Goal: Check status: Check status

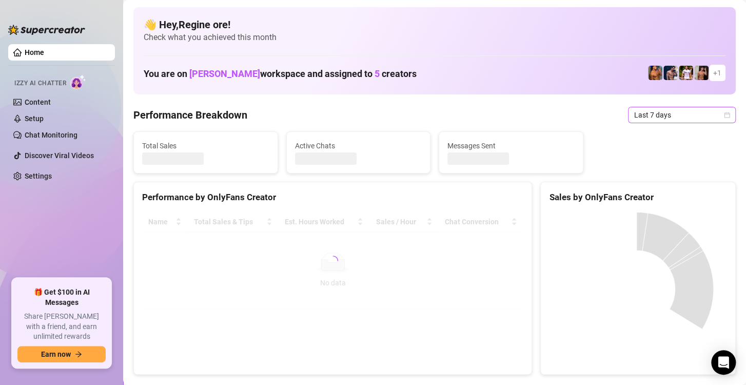
click at [688, 115] on span "Last 7 days" at bounding box center [681, 114] width 95 height 15
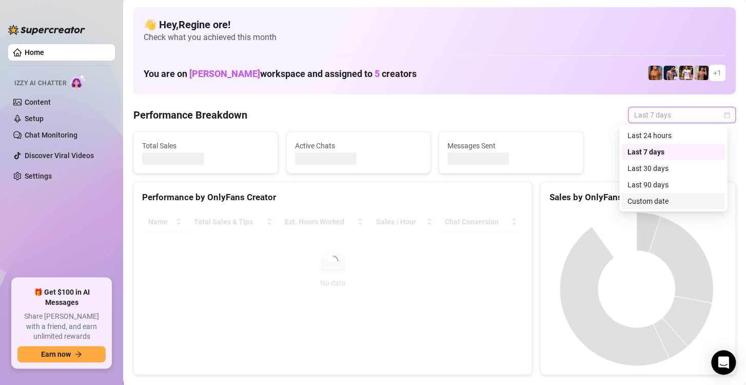
click at [647, 203] on div "Custom date" at bounding box center [672, 200] width 91 height 11
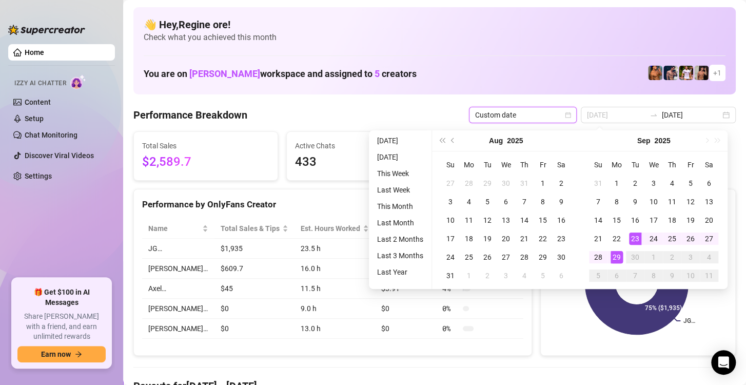
type input "[DATE]"
click at [611, 257] on div "29" at bounding box center [616, 257] width 12 height 12
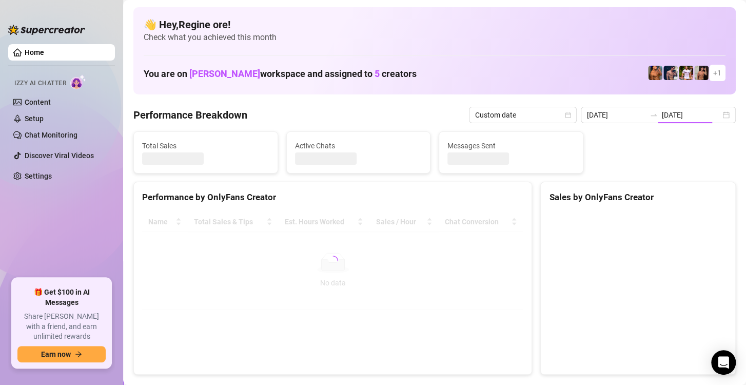
type input "[DATE]"
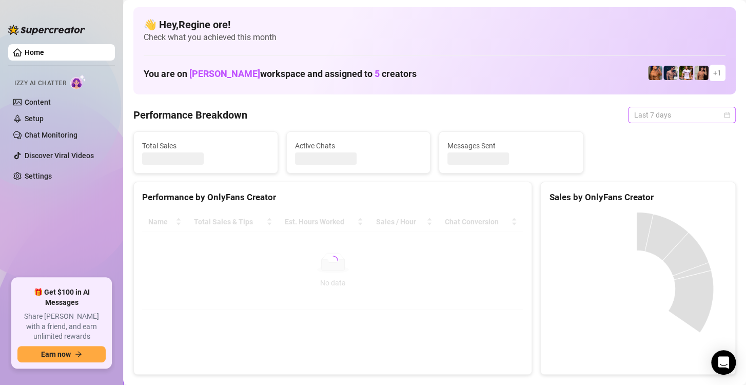
click at [668, 117] on span "Last 7 days" at bounding box center [681, 114] width 95 height 15
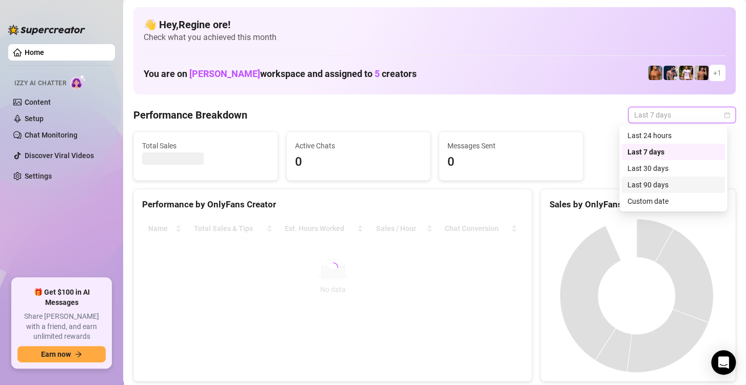
click at [668, 201] on div "Custom date" at bounding box center [672, 200] width 91 height 11
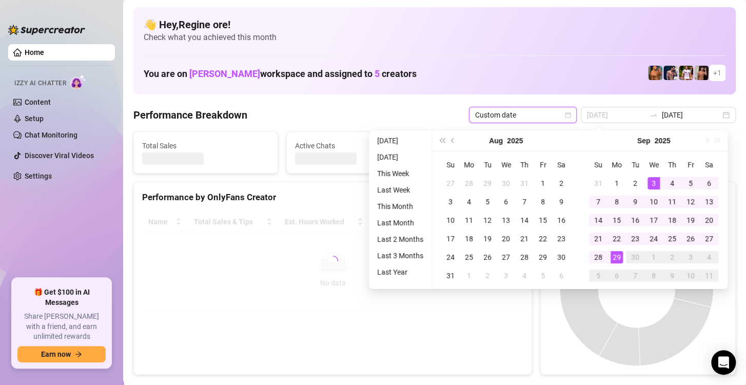
click at [617, 252] on div "29" at bounding box center [616, 257] width 12 height 12
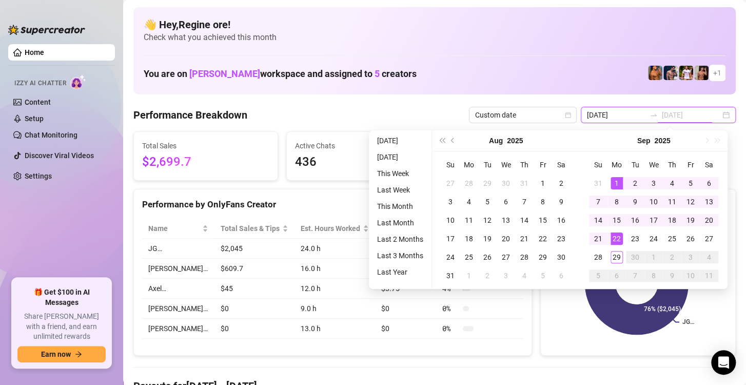
type input "[DATE]"
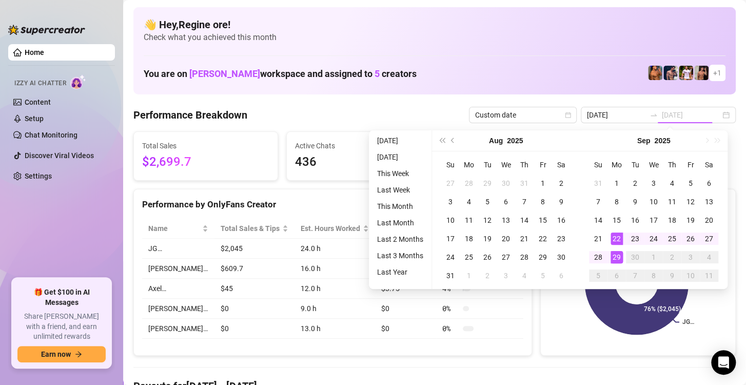
click at [618, 258] on div "29" at bounding box center [616, 257] width 12 height 12
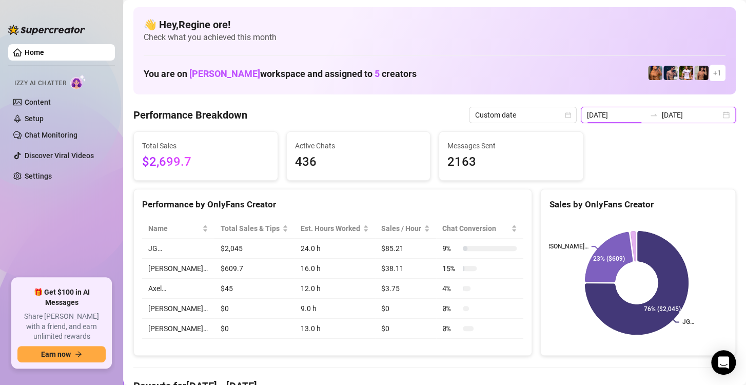
click at [605, 116] on input "[DATE]" at bounding box center [616, 114] width 58 height 11
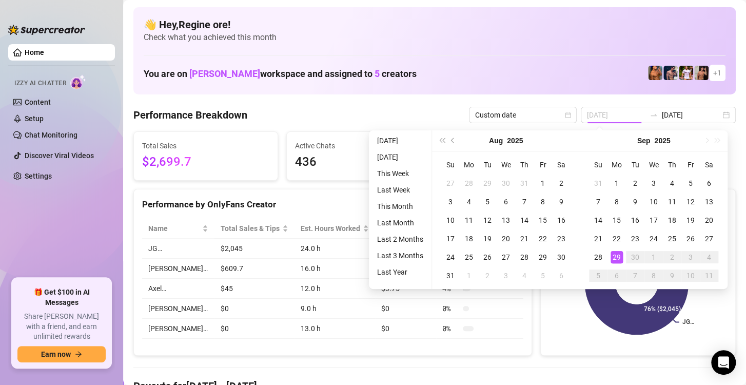
click at [615, 259] on div "29" at bounding box center [616, 257] width 12 height 12
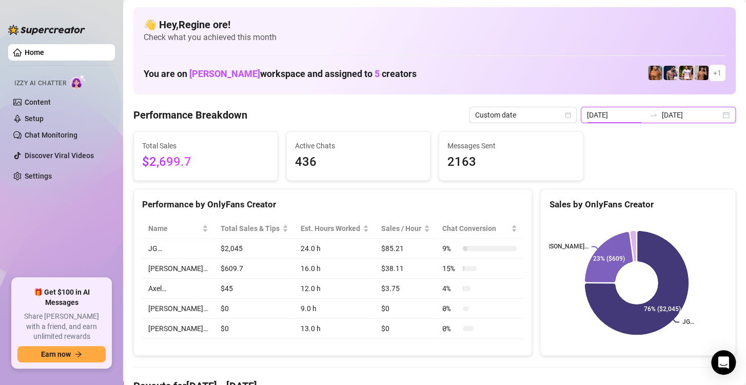
click at [617, 115] on input "[DATE]" at bounding box center [616, 114] width 58 height 11
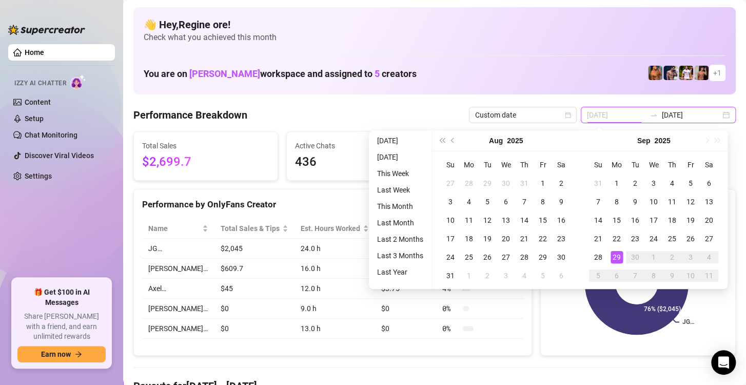
type input "[DATE]"
click at [615, 254] on div "29" at bounding box center [616, 257] width 12 height 12
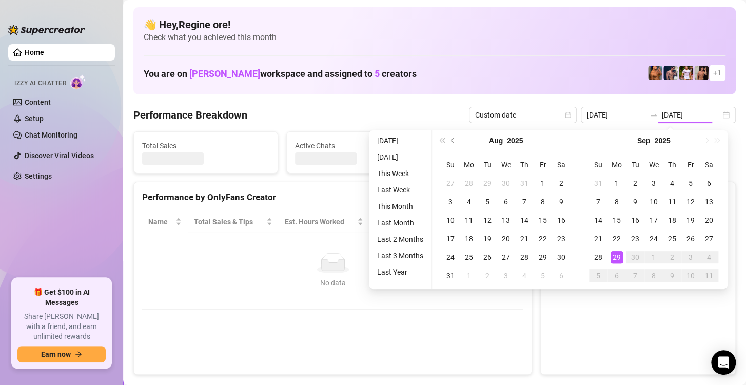
type input "[DATE]"
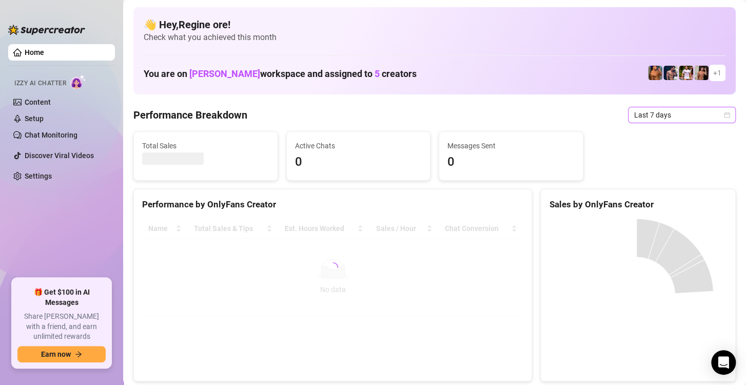
click at [683, 115] on span "Last 7 days" at bounding box center [681, 114] width 95 height 15
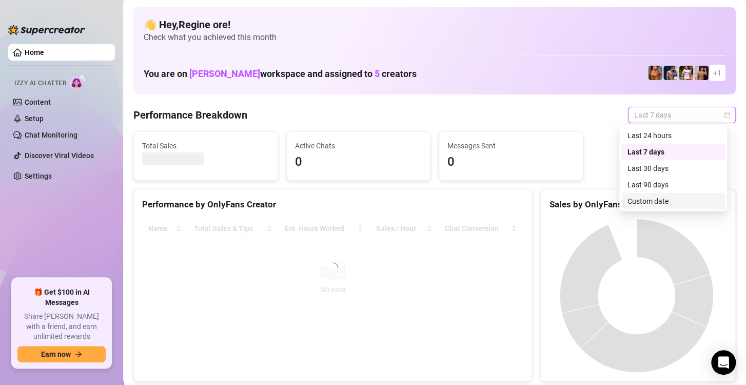
click at [658, 197] on div "Custom date" at bounding box center [672, 200] width 91 height 11
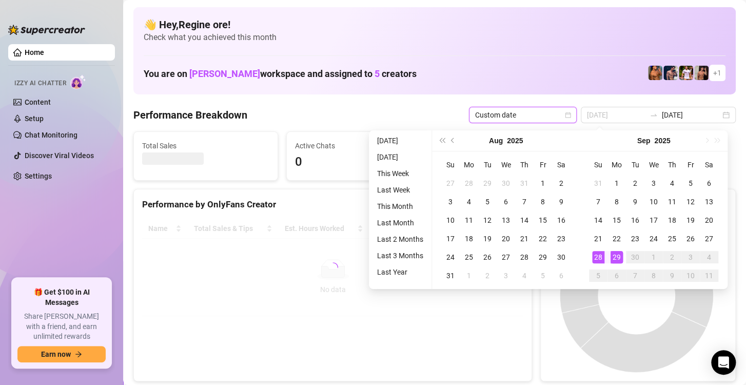
click at [616, 258] on div "29" at bounding box center [616, 257] width 12 height 12
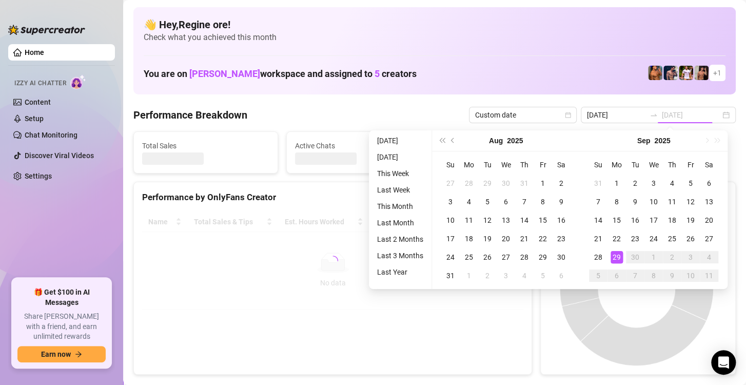
click at [616, 258] on div "29" at bounding box center [616, 257] width 12 height 12
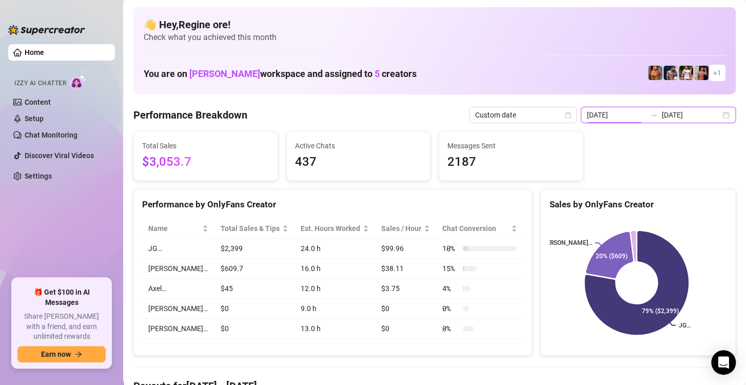
click at [602, 111] on input "[DATE]" at bounding box center [616, 114] width 58 height 11
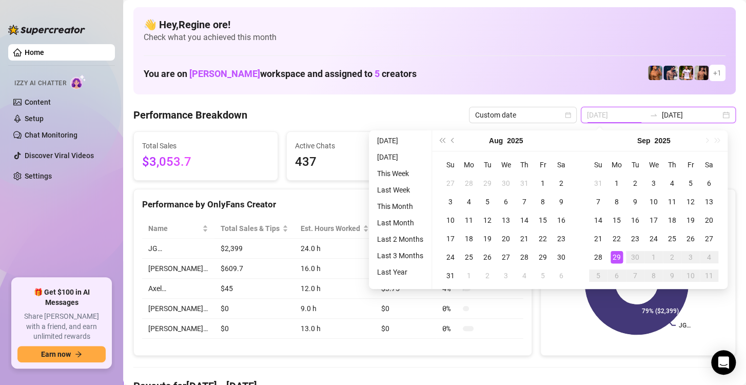
type input "[DATE]"
click at [613, 255] on div "29" at bounding box center [616, 257] width 12 height 12
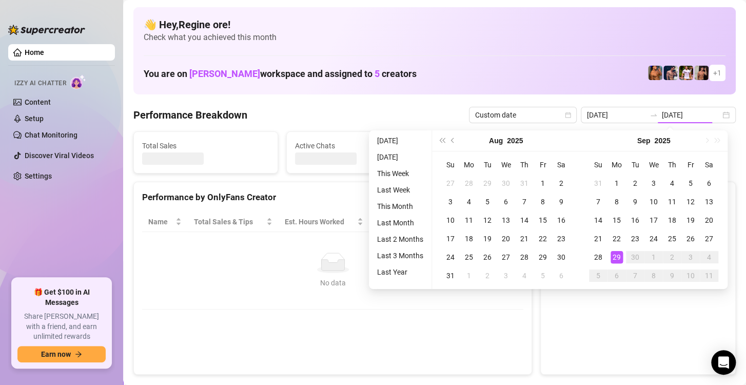
type input "[DATE]"
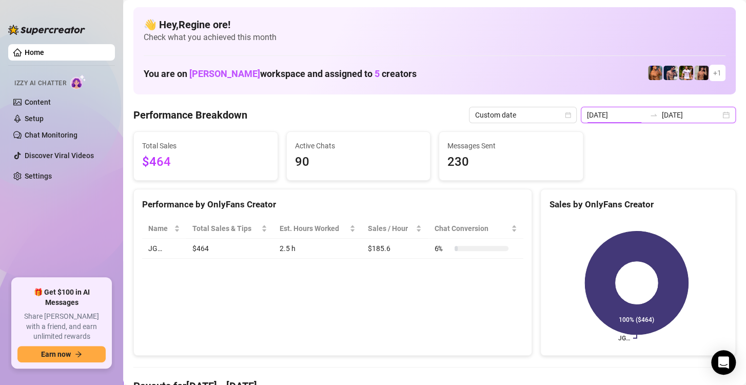
click at [618, 113] on input "[DATE]" at bounding box center [616, 114] width 58 height 11
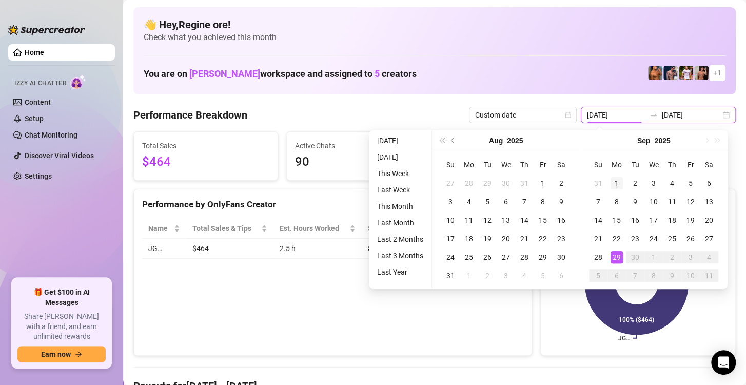
type input "2025-09-01"
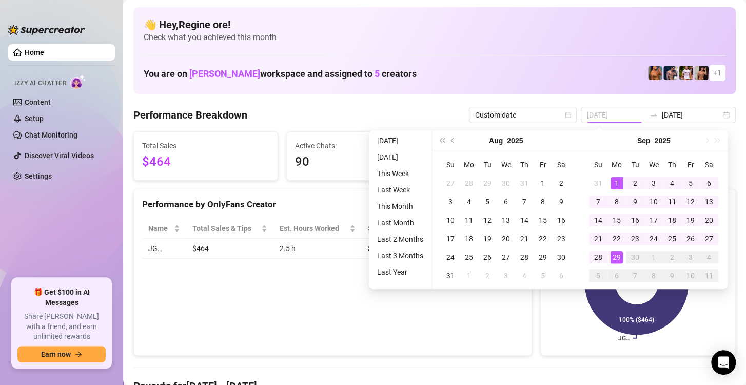
click at [615, 181] on div "1" at bounding box center [616, 183] width 12 height 12
type input "[DATE]"
click at [615, 254] on div "29" at bounding box center [616, 257] width 12 height 12
type input "2025-09-01"
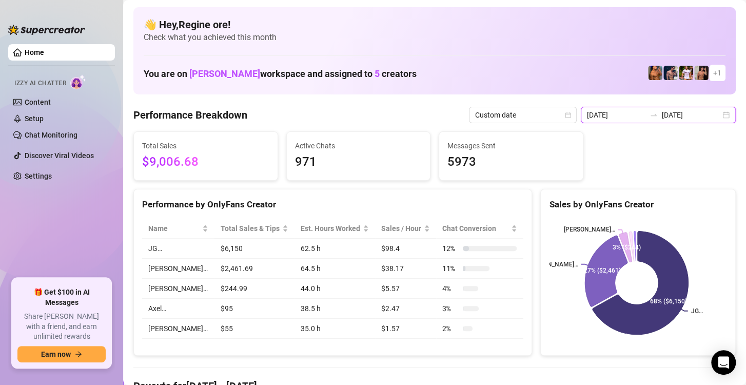
click at [605, 112] on input "2025-09-01" at bounding box center [616, 114] width 58 height 11
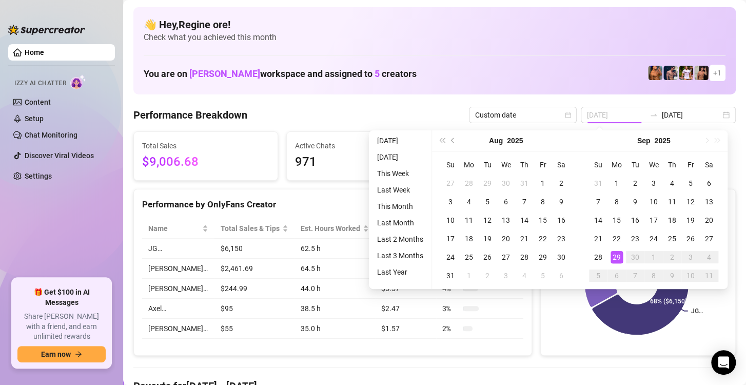
click at [611, 258] on div "29" at bounding box center [616, 257] width 12 height 12
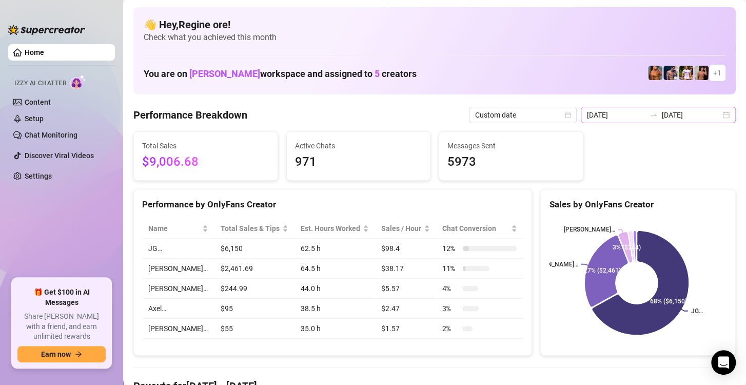
click at [609, 122] on div "2025-09-01 2025-09-29" at bounding box center [658, 115] width 155 height 16
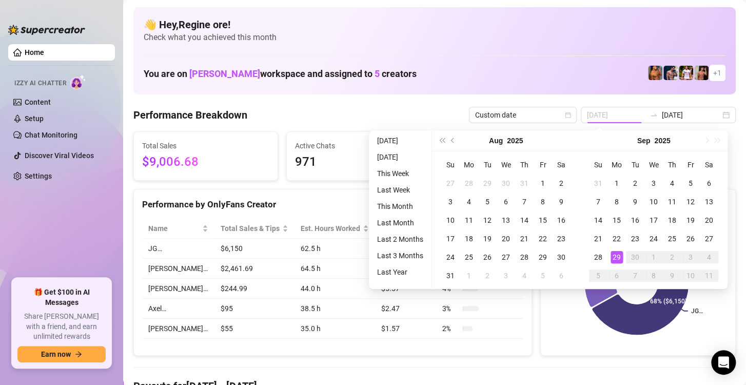
click at [617, 258] on div "29" at bounding box center [616, 257] width 12 height 12
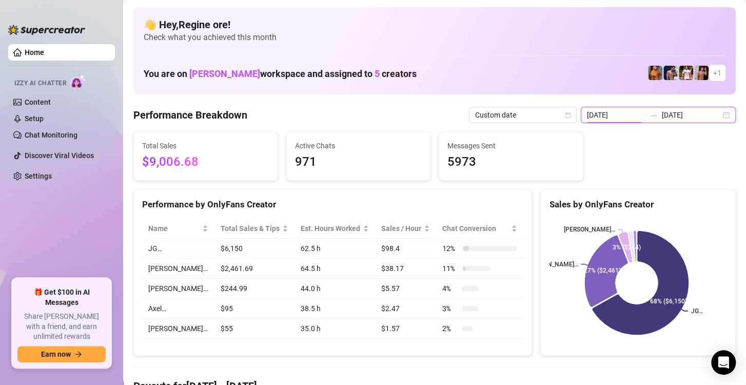
click at [611, 114] on input "2025-09-01" at bounding box center [616, 114] width 58 height 11
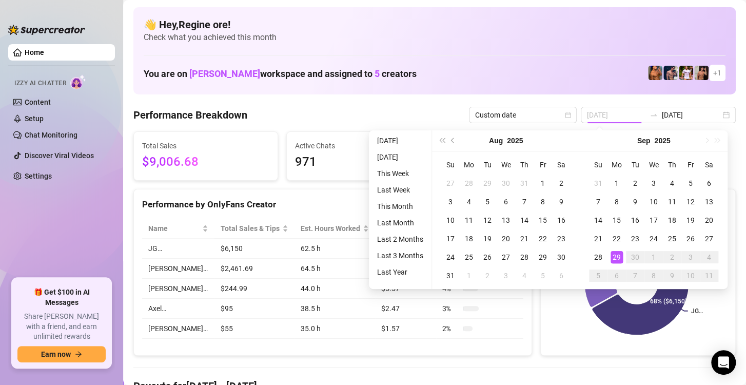
click at [613, 253] on div "29" at bounding box center [616, 257] width 12 height 12
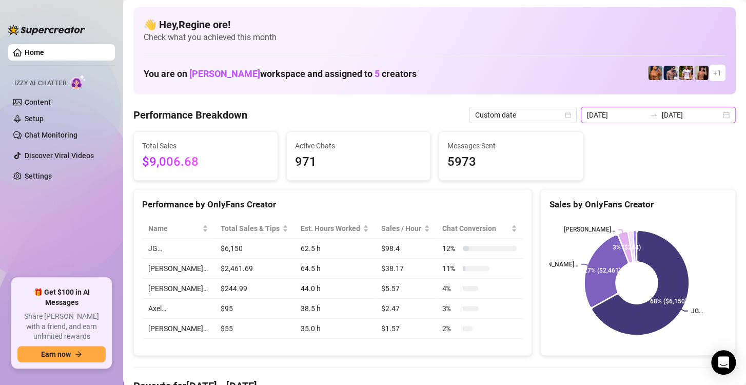
drag, startPoint x: 621, startPoint y: 115, endPoint x: 628, endPoint y: 187, distance: 71.7
click at [621, 115] on input "2025-09-01" at bounding box center [616, 114] width 58 height 11
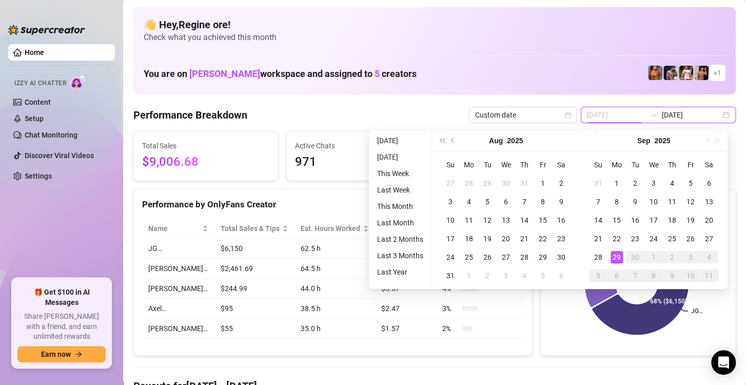
type input "[DATE]"
click at [619, 258] on div "29" at bounding box center [616, 257] width 12 height 12
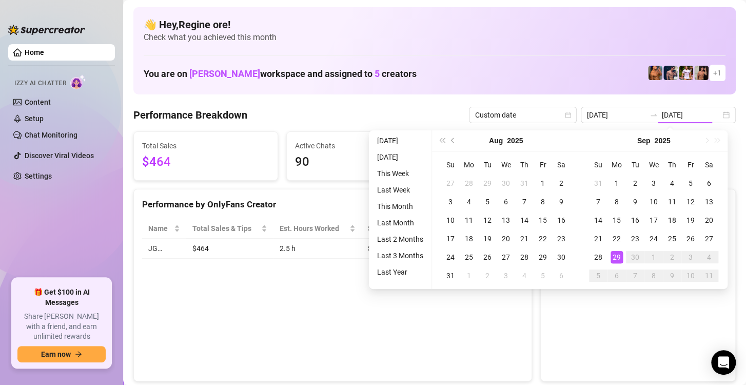
type input "[DATE]"
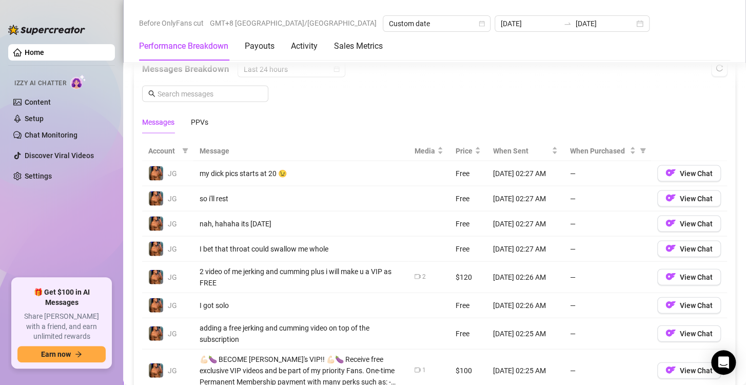
scroll to position [1180, 0]
